Goal: Transaction & Acquisition: Purchase product/service

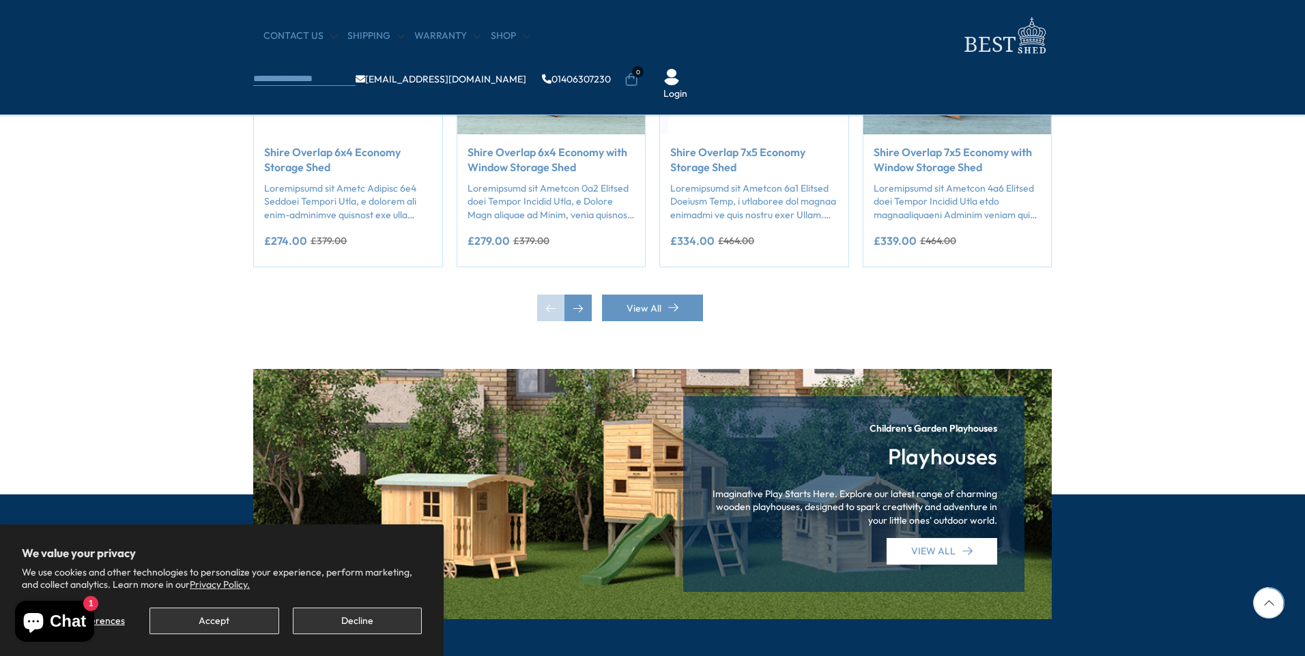
scroll to position [1297, 0]
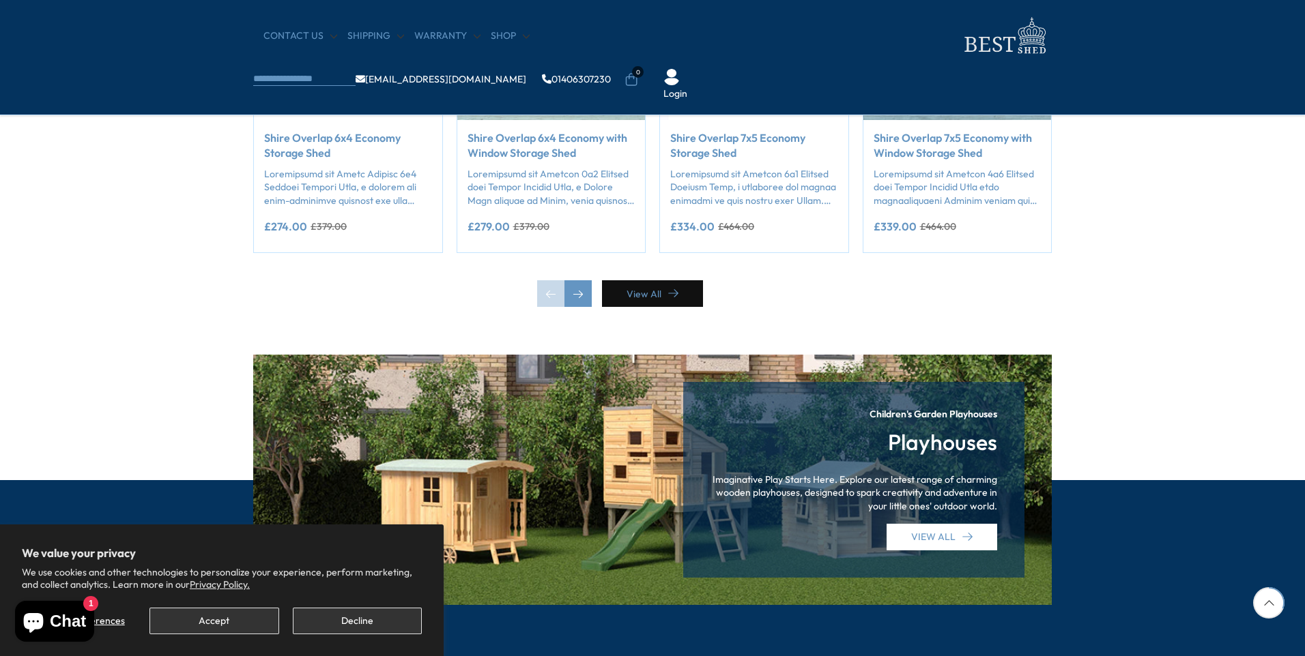
click at [678, 291] on link "View All" at bounding box center [652, 293] width 101 height 27
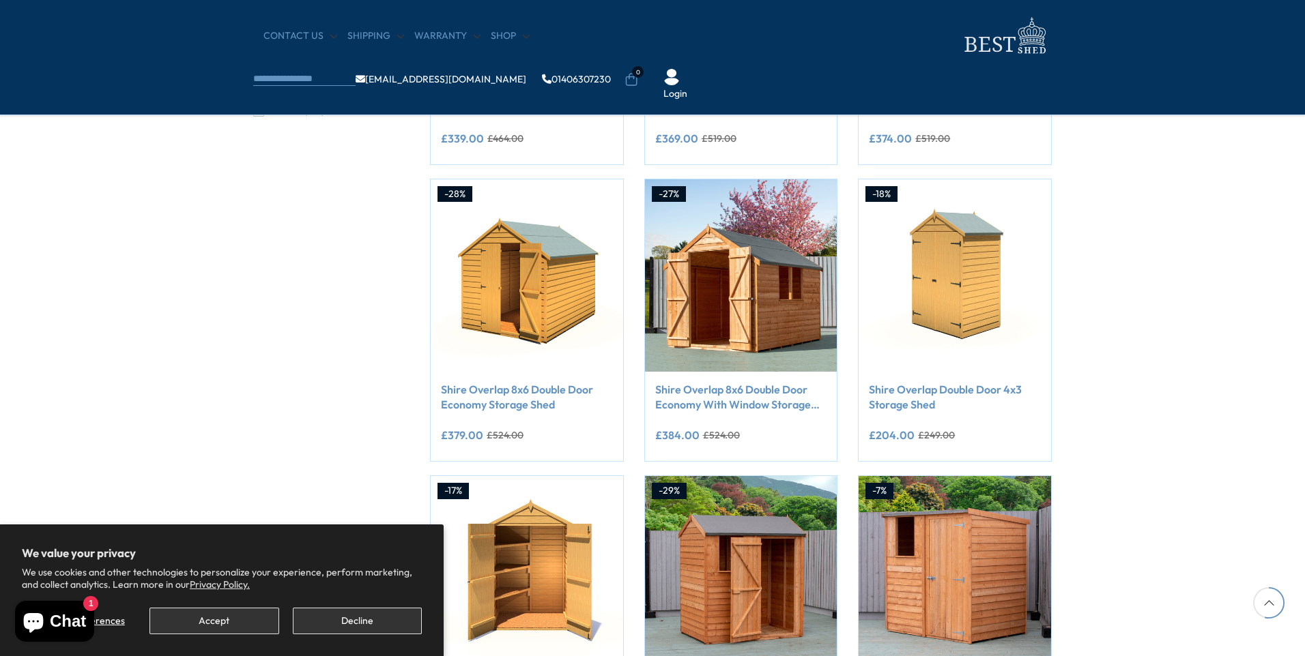
scroll to position [751, 0]
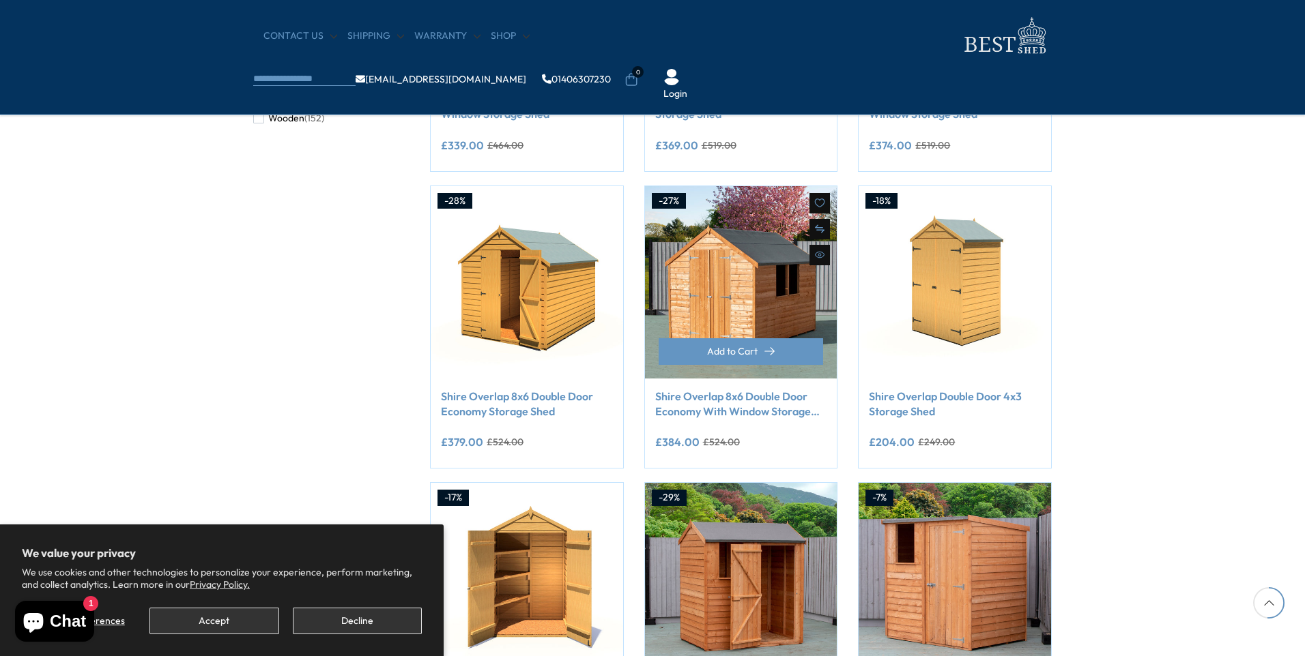
click at [734, 336] on img at bounding box center [741, 282] width 192 height 192
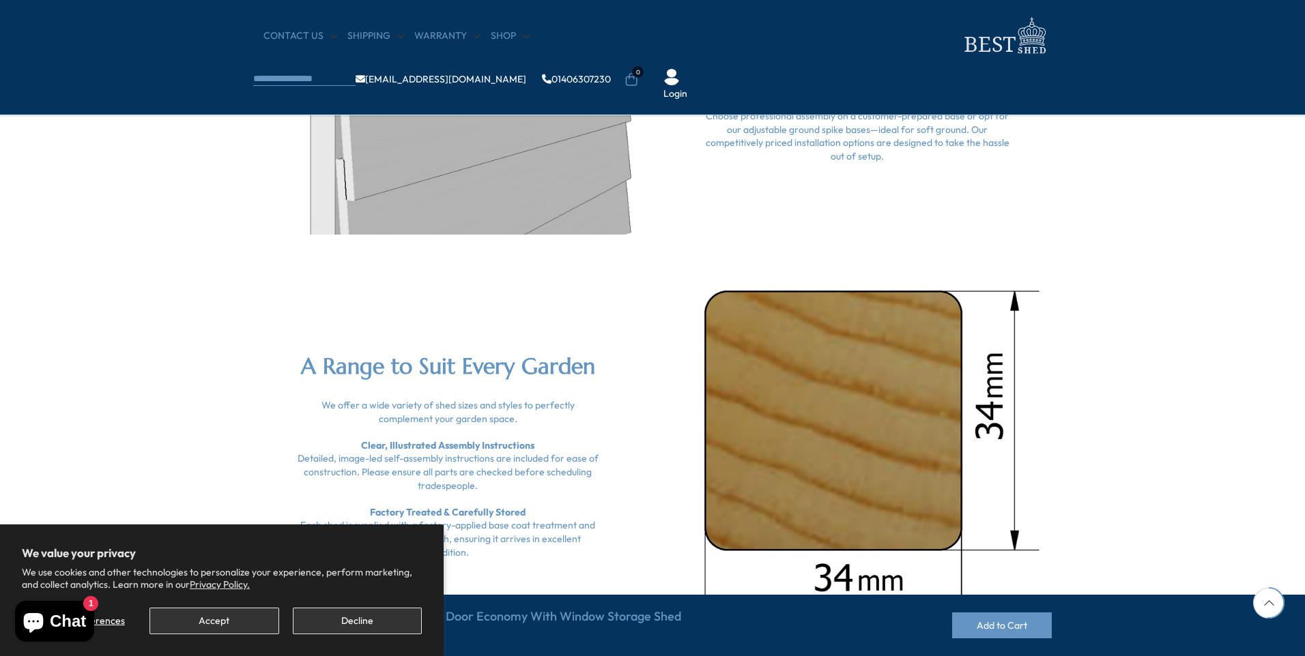
scroll to position [1774, 0]
